Goal: Register for event/course

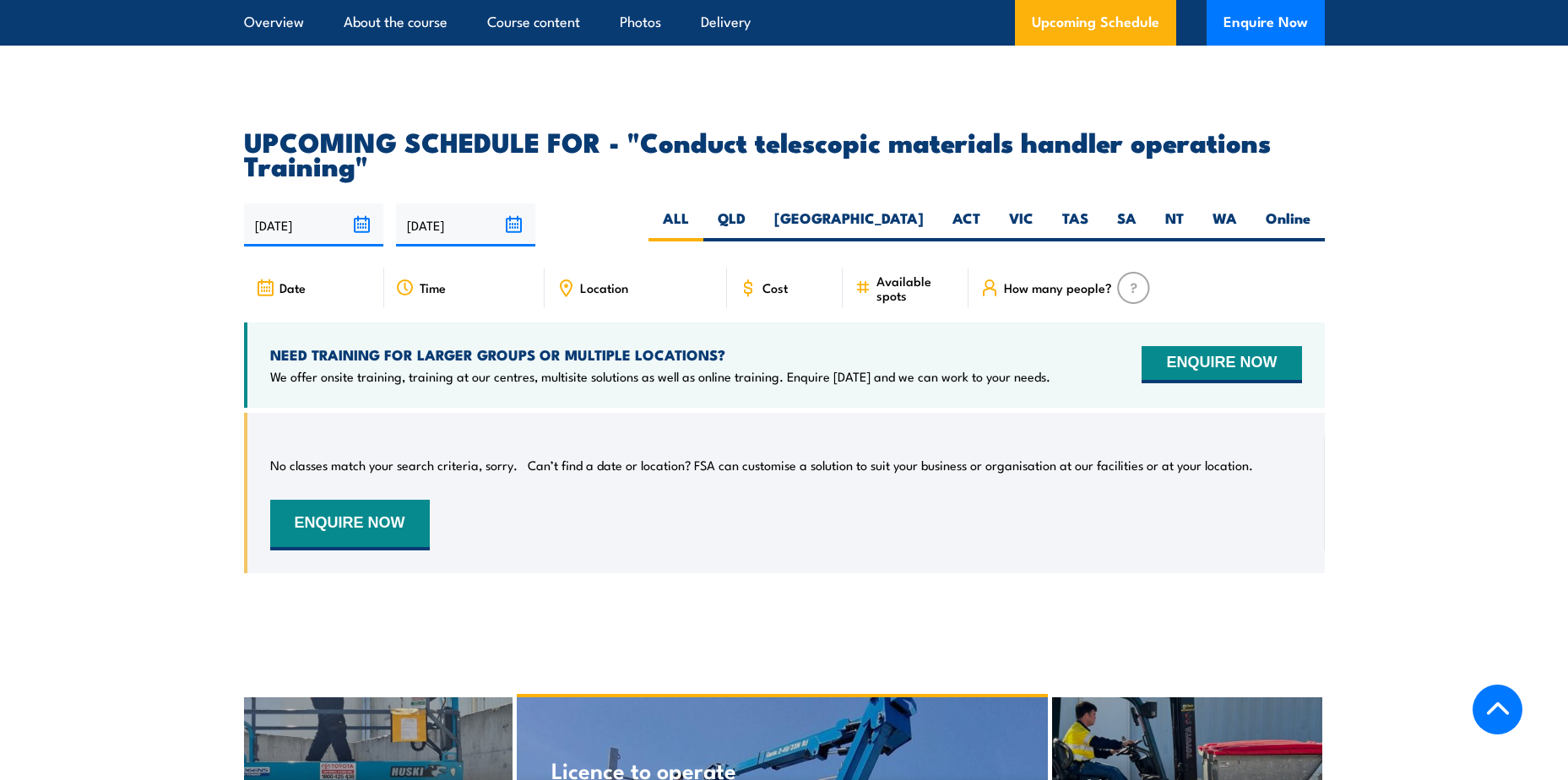
scroll to position [2531, 0]
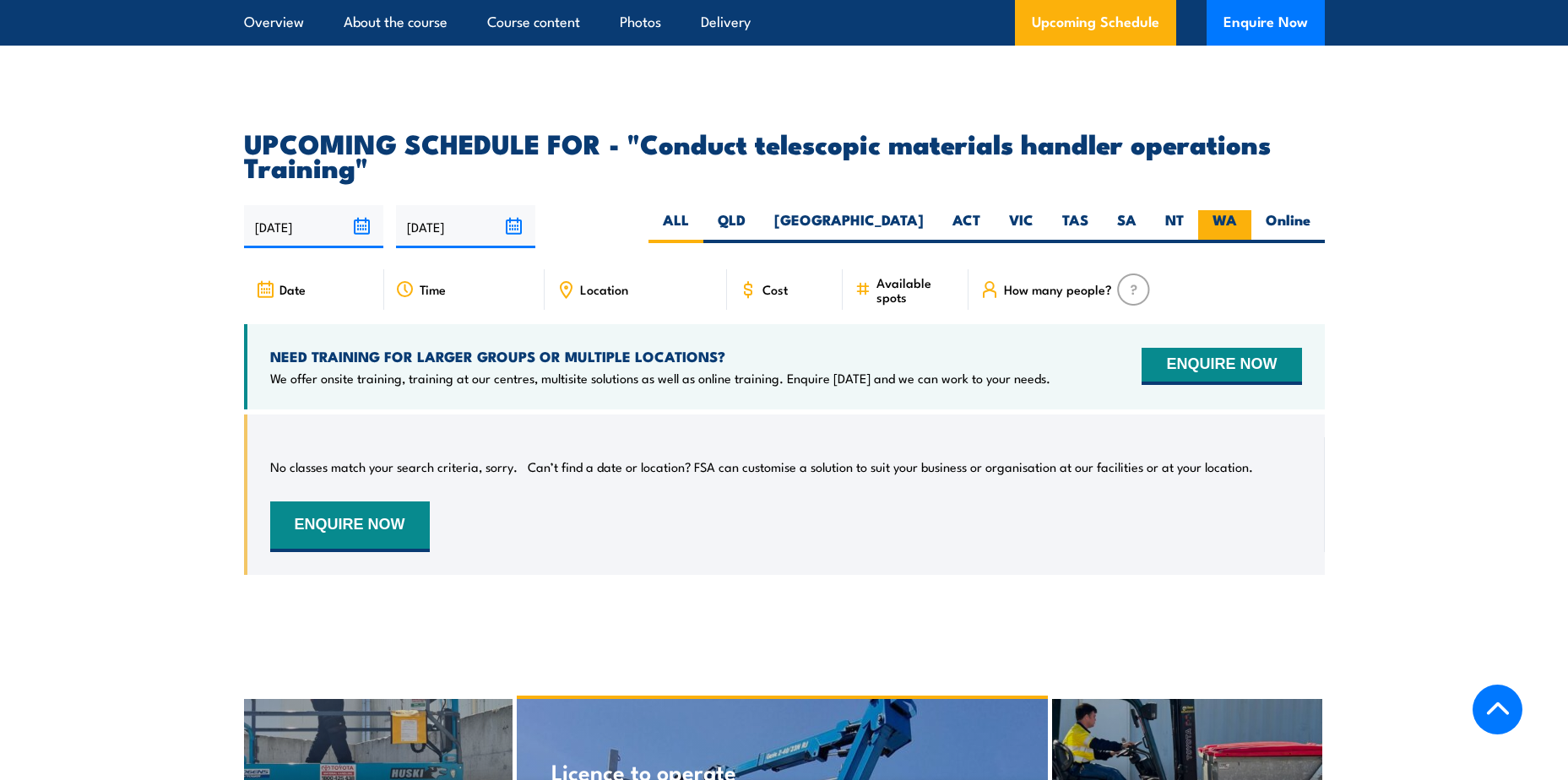
click at [1222, 234] on label "WA" at bounding box center [1224, 226] width 53 height 33
click at [1237, 221] on input "WA" at bounding box center [1242, 215] width 11 height 11
radio input "true"
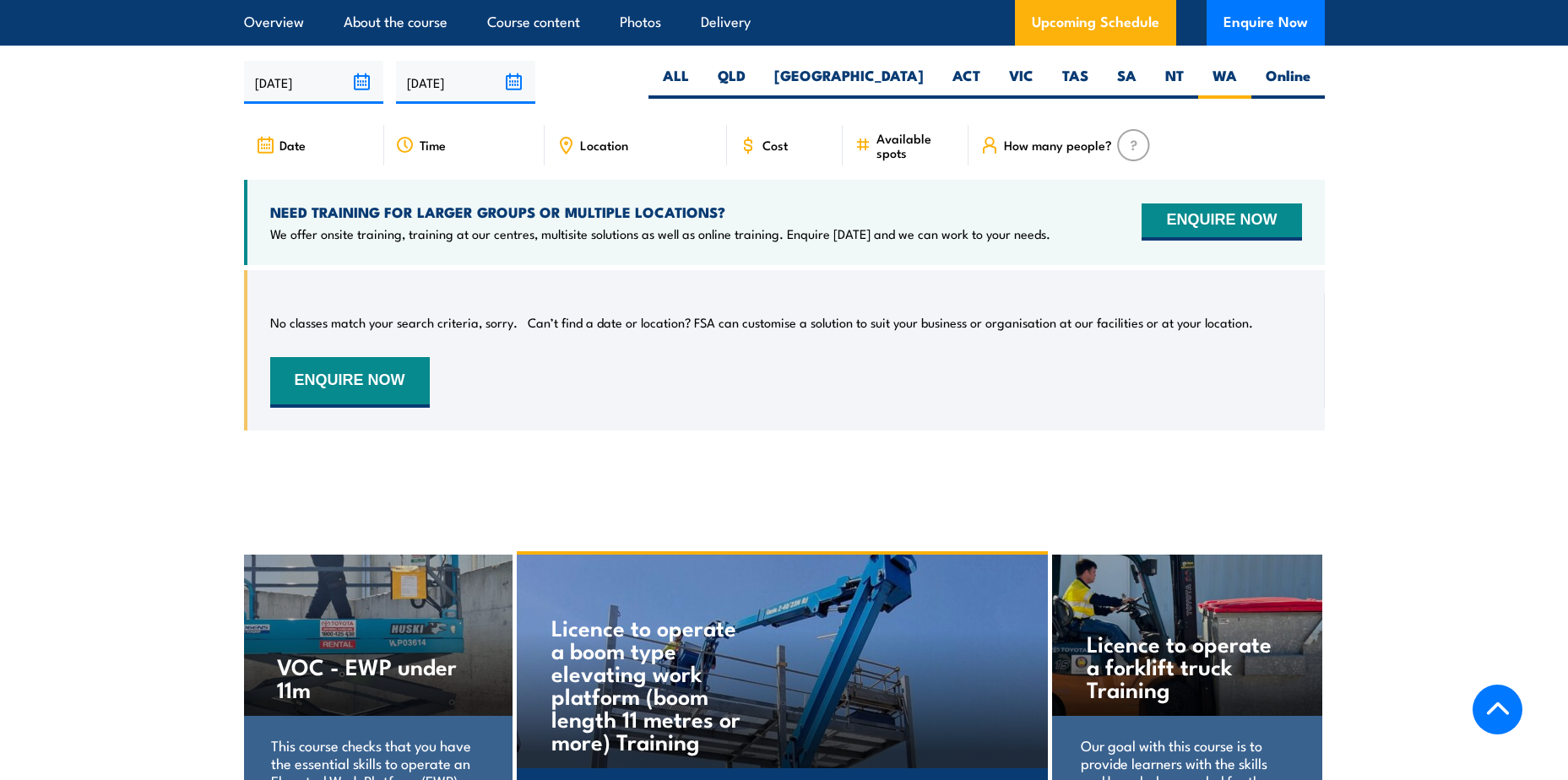
scroll to position [2506, 0]
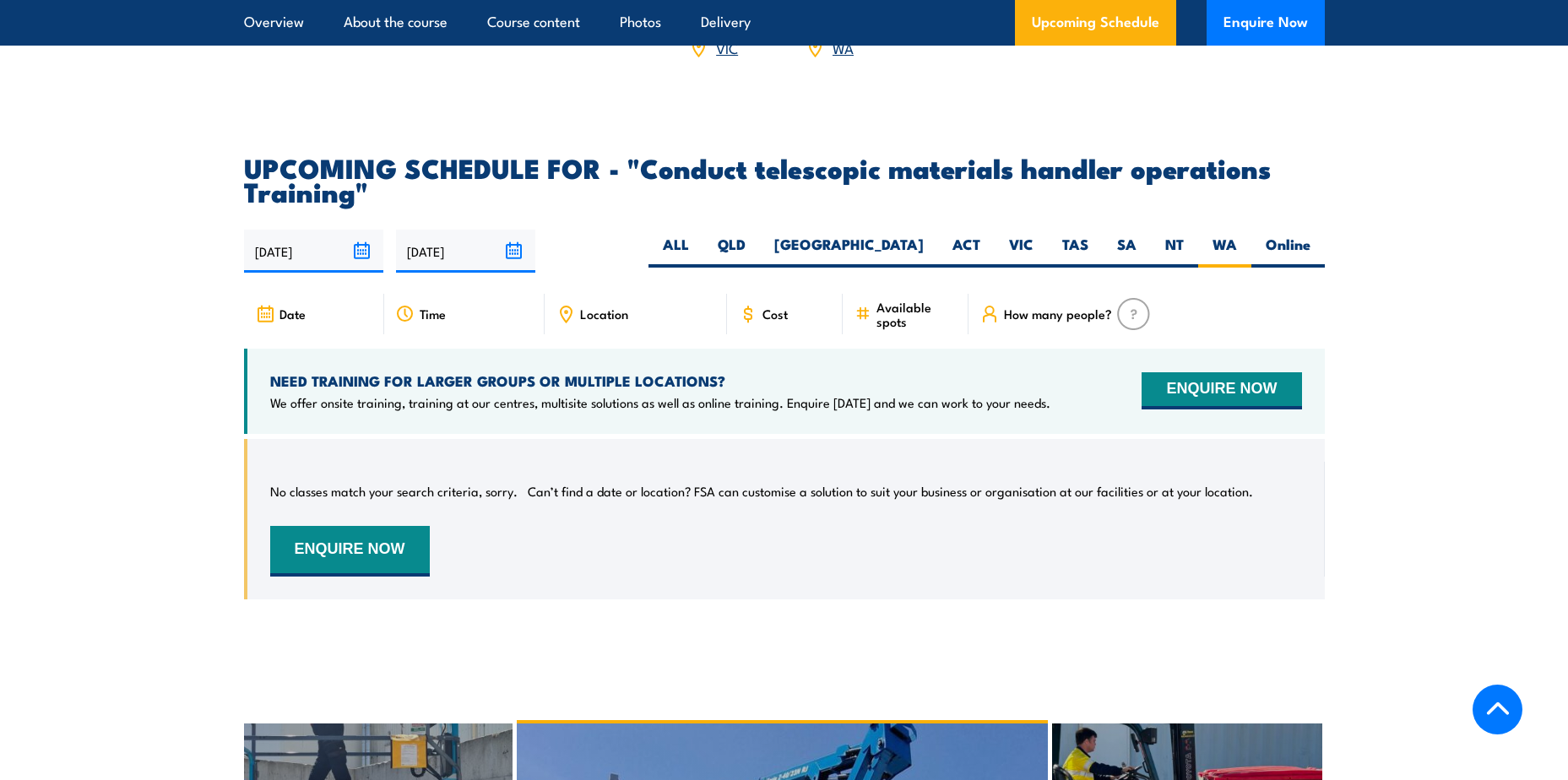
click at [510, 257] on input "28/02/2026" at bounding box center [465, 251] width 139 height 43
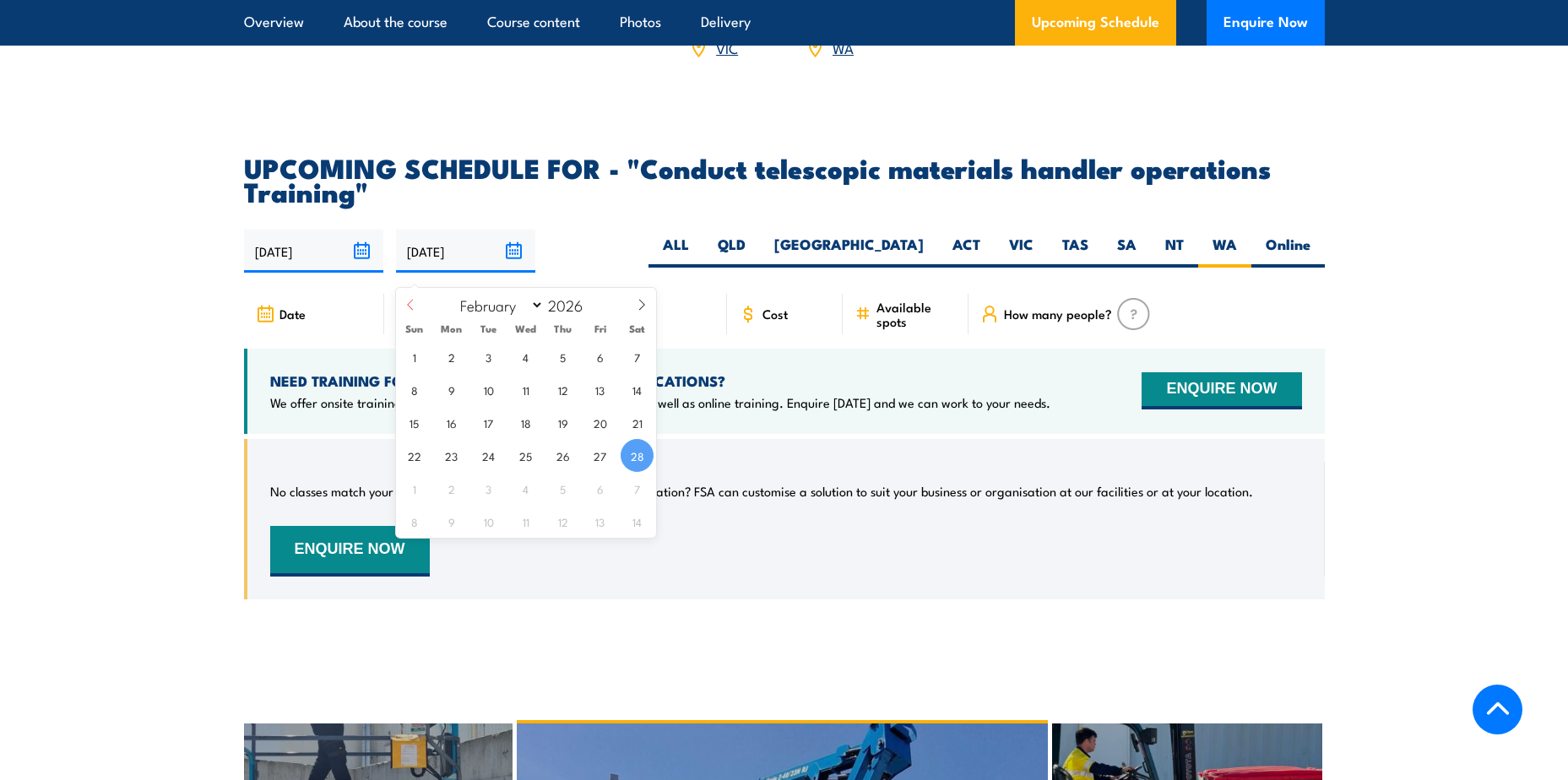
click at [408, 297] on span at bounding box center [410, 310] width 28 height 45
select select "0"
click at [408, 297] on span at bounding box center [410, 310] width 28 height 45
type input "2025"
click at [408, 297] on span at bounding box center [410, 310] width 28 height 45
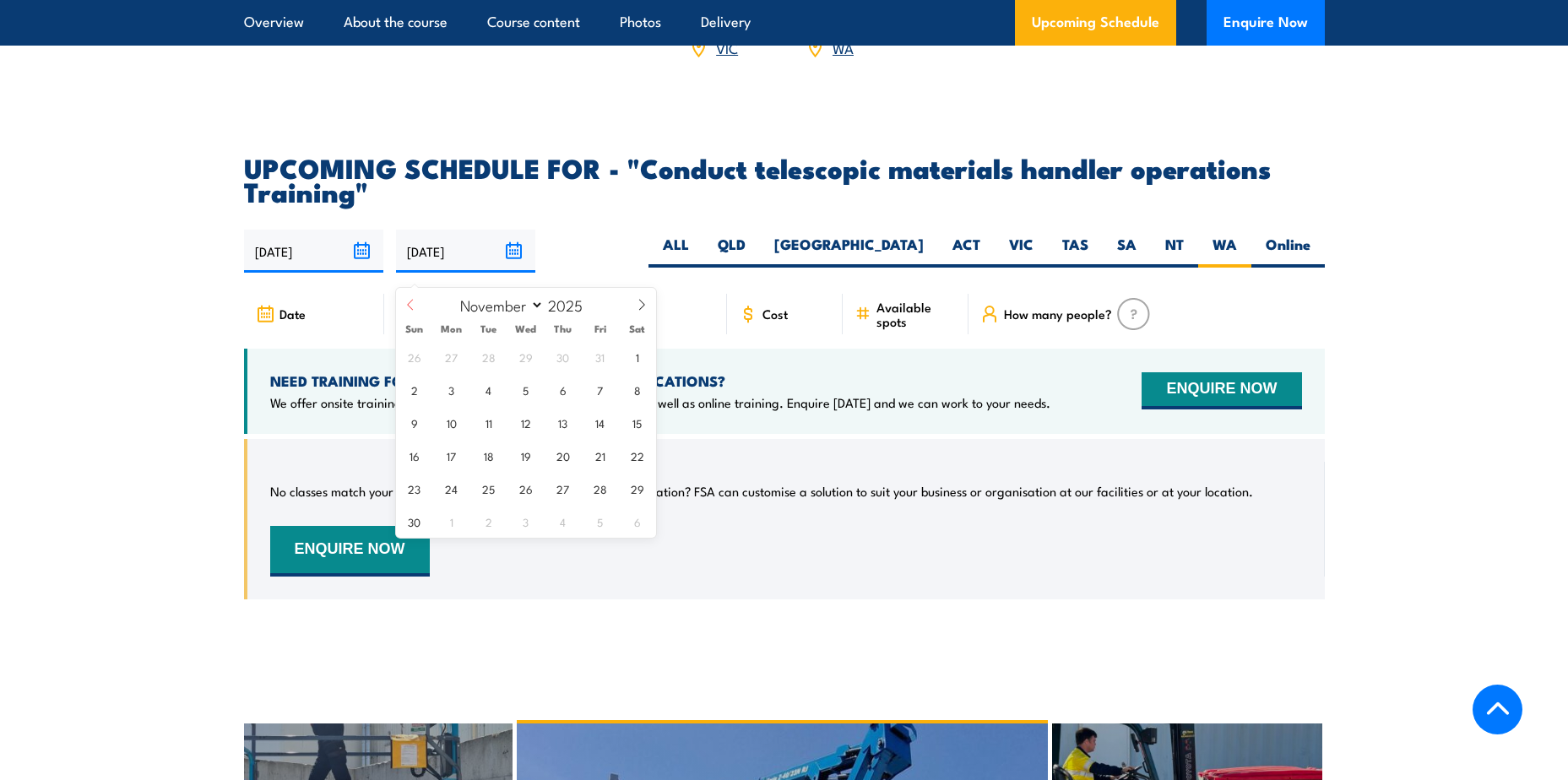
click at [408, 297] on span at bounding box center [410, 310] width 28 height 45
select select "8"
click at [454, 398] on span "8" at bounding box center [451, 389] width 33 height 33
type input "[DATE]"
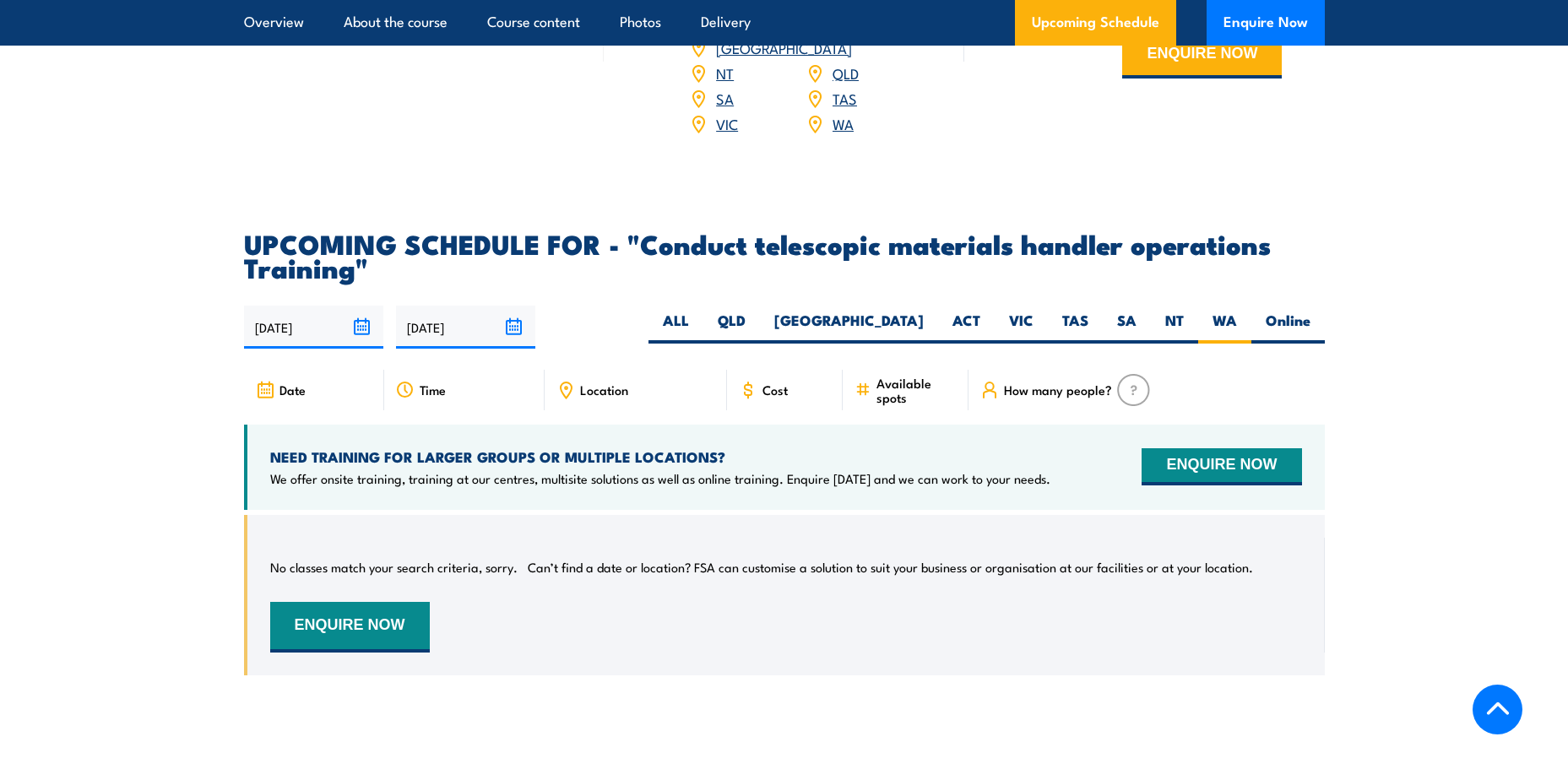
scroll to position [2422, 0]
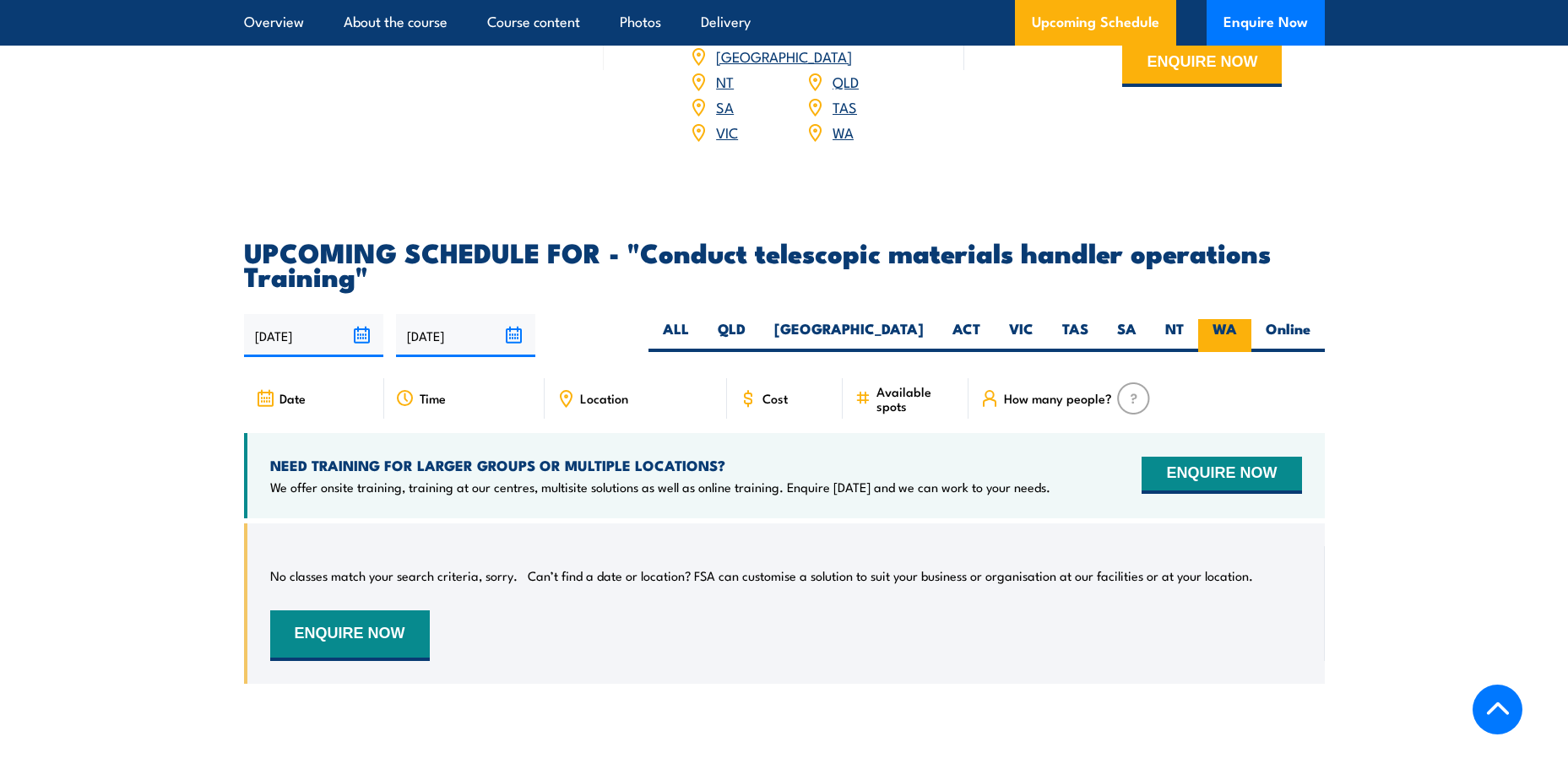
click at [1225, 339] on label "WA" at bounding box center [1224, 335] width 53 height 33
click at [1237, 330] on input "WA" at bounding box center [1242, 324] width 11 height 11
click at [1275, 344] on label "Online" at bounding box center [1287, 335] width 74 height 33
click at [1310, 330] on input "Online" at bounding box center [1316, 324] width 11 height 11
radio input "true"
